Goal: Information Seeking & Learning: Learn about a topic

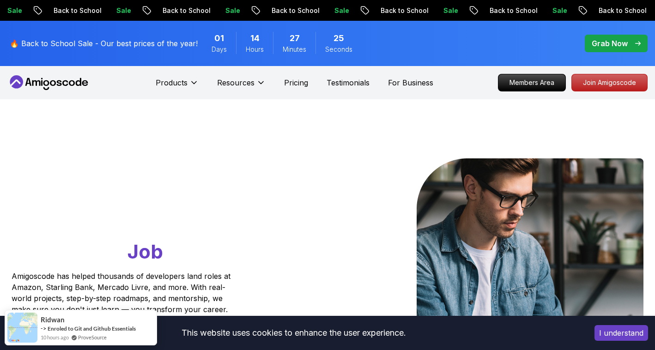
click at [298, 80] on p "Pricing" at bounding box center [296, 82] width 24 height 11
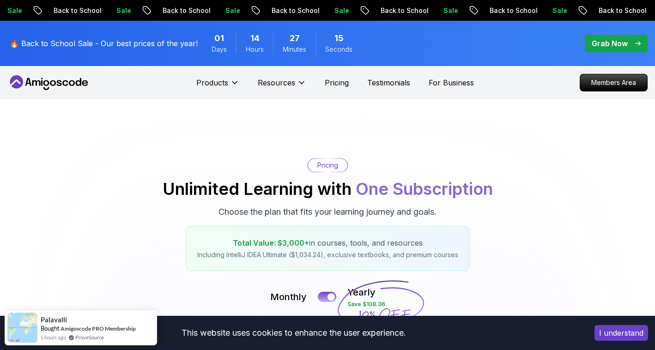
click at [621, 333] on button "I understand" at bounding box center [622, 333] width 54 height 16
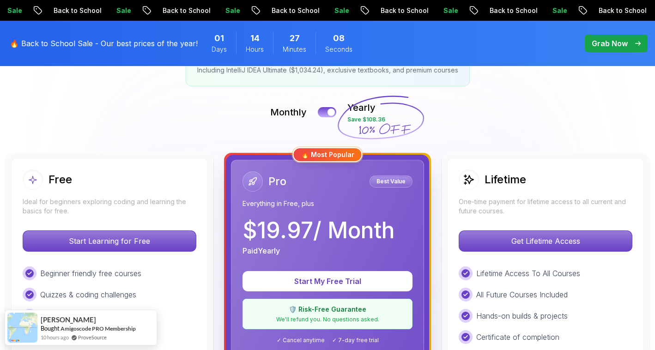
scroll to position [324, 0]
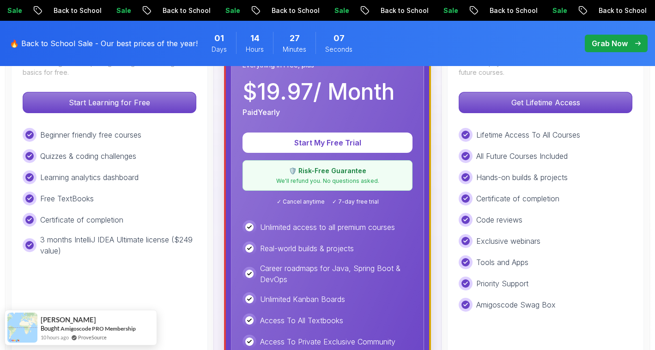
click at [90, 212] on div "Beginner friendly free courses Quizzes & coding challenges Learning analytics d…" at bounding box center [110, 192] width 174 height 128
click at [82, 231] on div "Beginner friendly free courses Quizzes & coding challenges Learning analytics d…" at bounding box center [110, 192] width 174 height 128
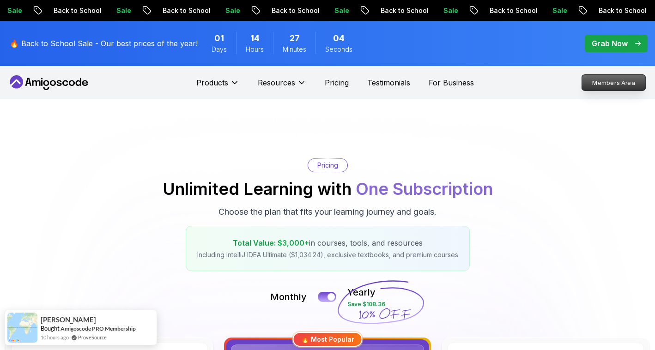
click at [605, 85] on p "Members Area" at bounding box center [614, 83] width 64 height 16
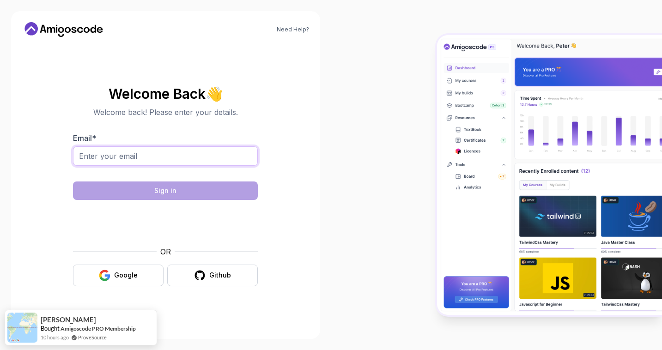
click at [150, 153] on input "Email *" at bounding box center [165, 156] width 185 height 19
click at [68, 35] on icon at bounding box center [63, 29] width 83 height 15
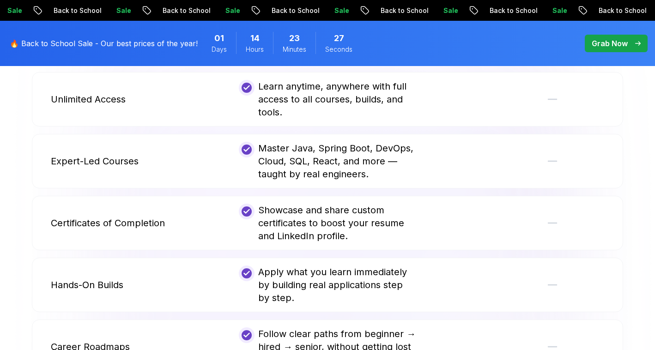
scroll to position [1756, 0]
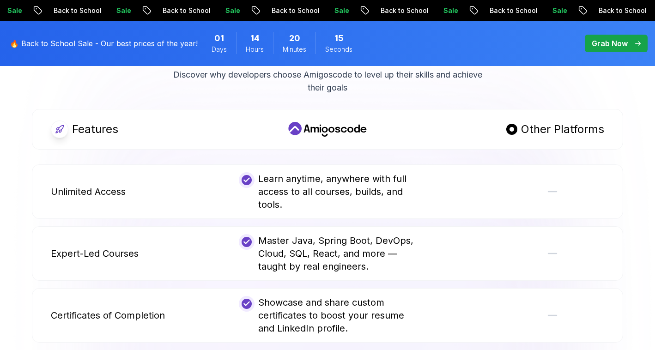
click at [338, 172] on div "Learn anytime, anywhere with full access to all courses, builds, and tools." at bounding box center [327, 191] width 177 height 39
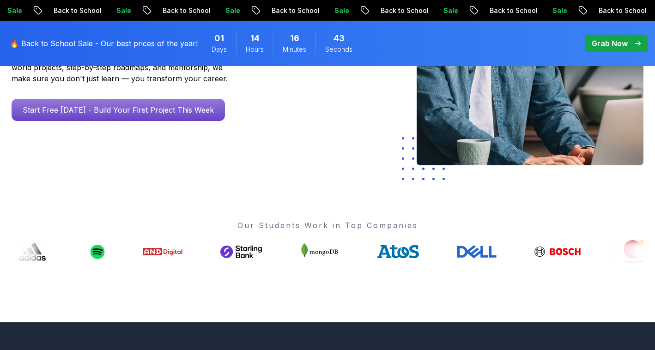
scroll to position [185, 0]
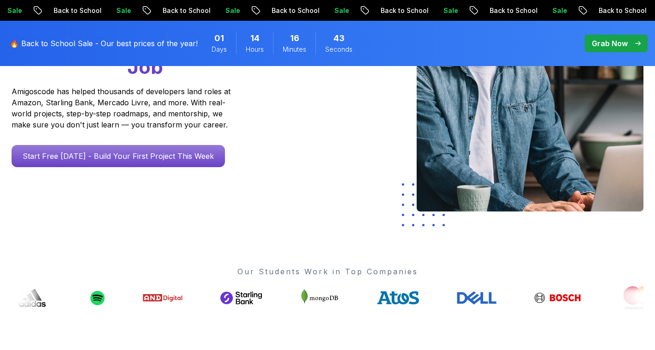
click at [191, 42] on p "🔥 Back to School Sale - Our best prices of the year!" at bounding box center [104, 43] width 188 height 11
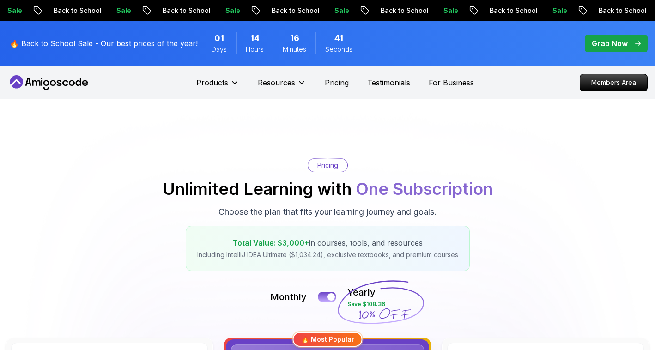
scroll to position [185, 0]
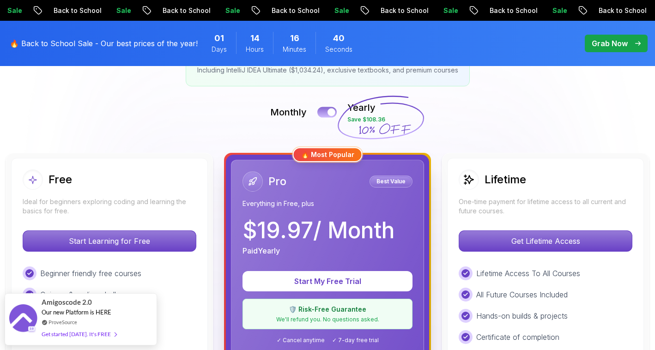
click at [324, 110] on button at bounding box center [327, 112] width 19 height 11
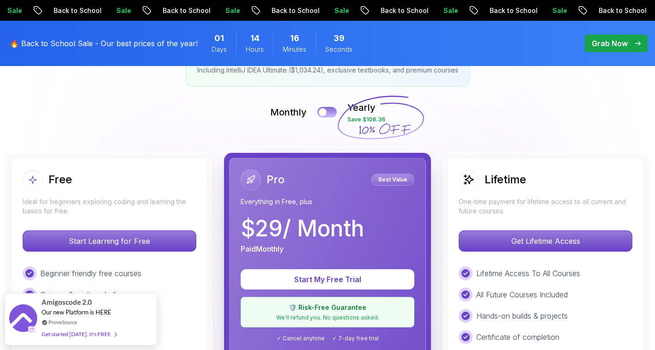
click at [328, 109] on button at bounding box center [327, 112] width 19 height 11
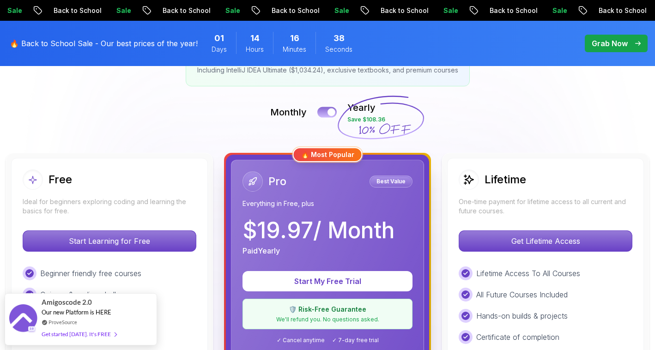
click at [328, 109] on button at bounding box center [327, 112] width 19 height 11
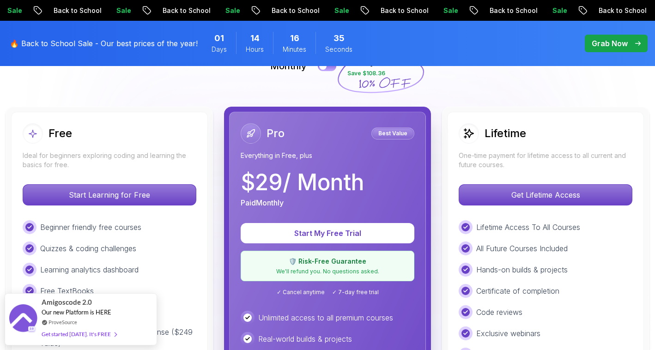
scroll to position [139, 0]
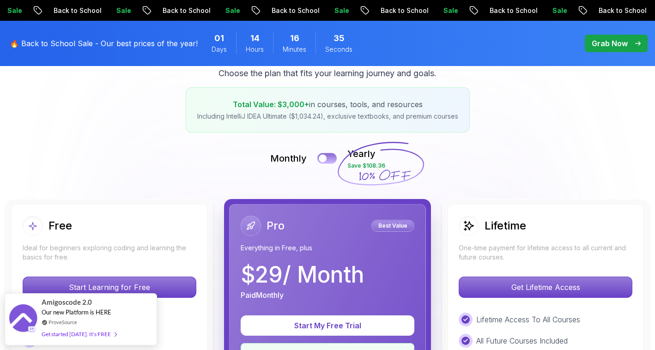
click at [333, 155] on button at bounding box center [327, 158] width 19 height 11
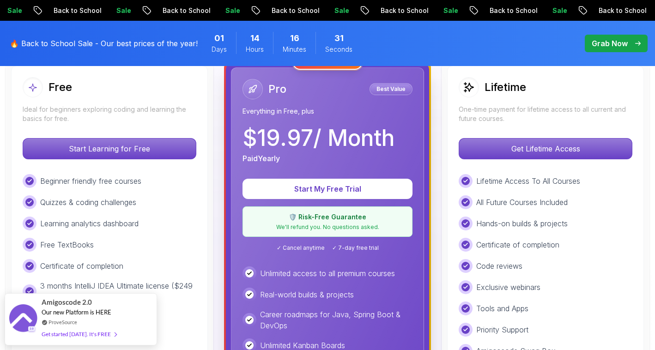
scroll to position [185, 0]
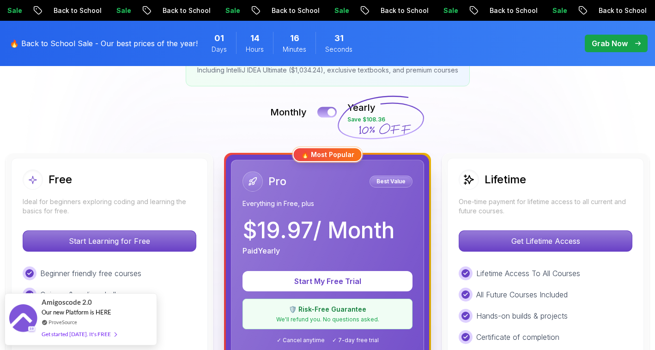
click at [328, 111] on div at bounding box center [332, 113] width 8 height 8
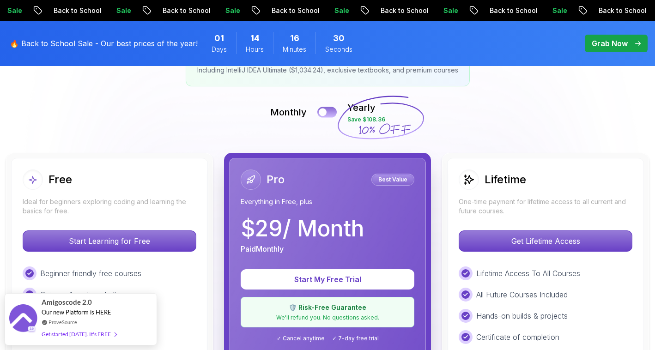
click at [328, 111] on button at bounding box center [327, 112] width 19 height 11
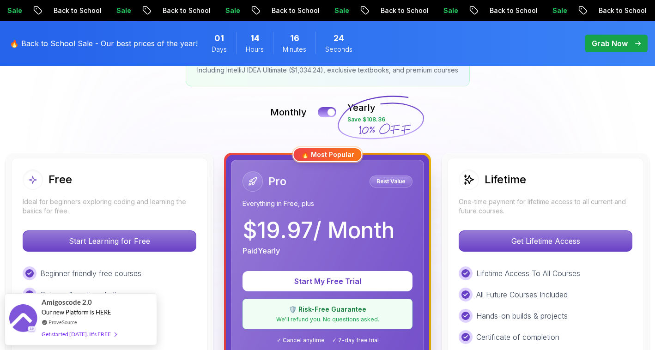
scroll to position [139, 0]
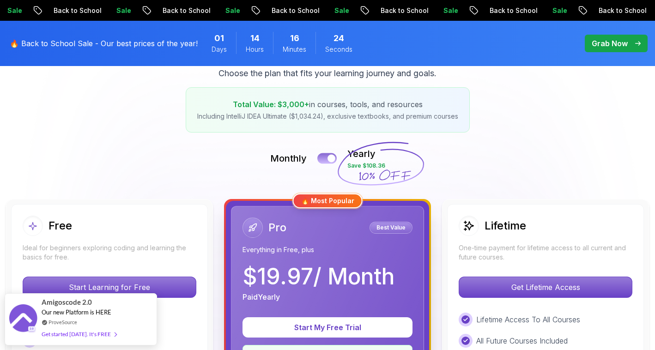
click at [324, 158] on button at bounding box center [327, 158] width 19 height 11
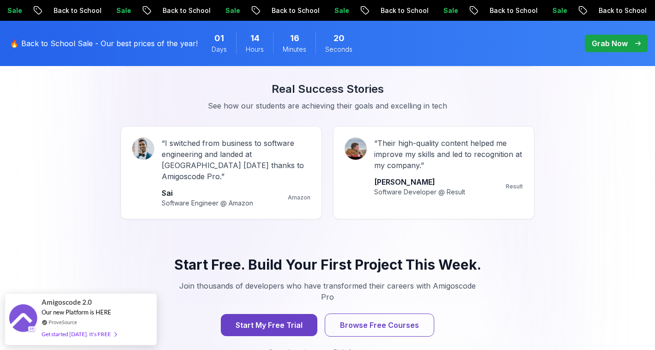
scroll to position [924, 0]
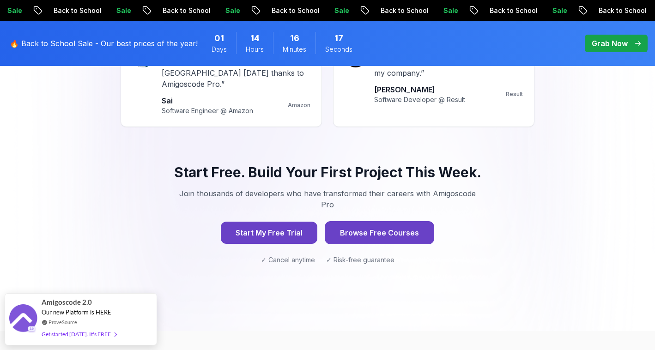
click at [356, 221] on button "Browse Free Courses" at bounding box center [380, 232] width 110 height 23
